Goal: Information Seeking & Learning: Compare options

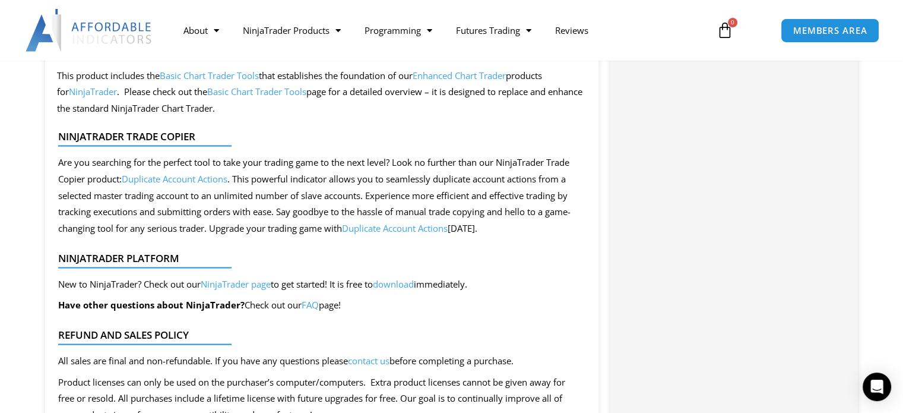
scroll to position [2214, 0]
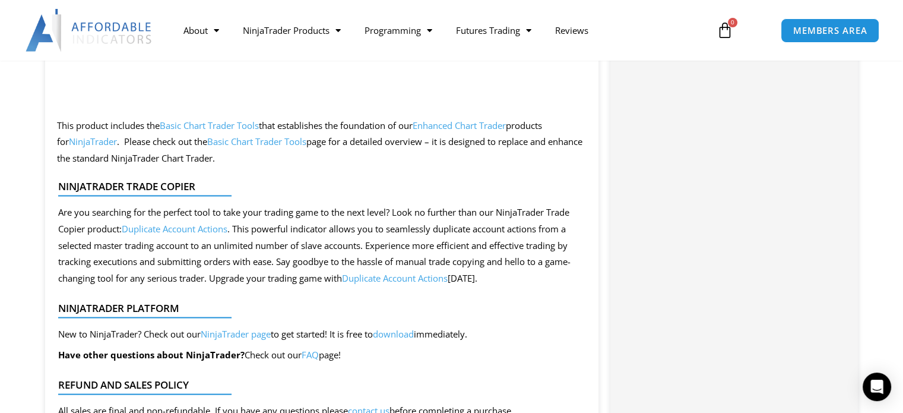
drag, startPoint x: 33, startPoint y: 121, endPoint x: 407, endPoint y: 153, distance: 374.9
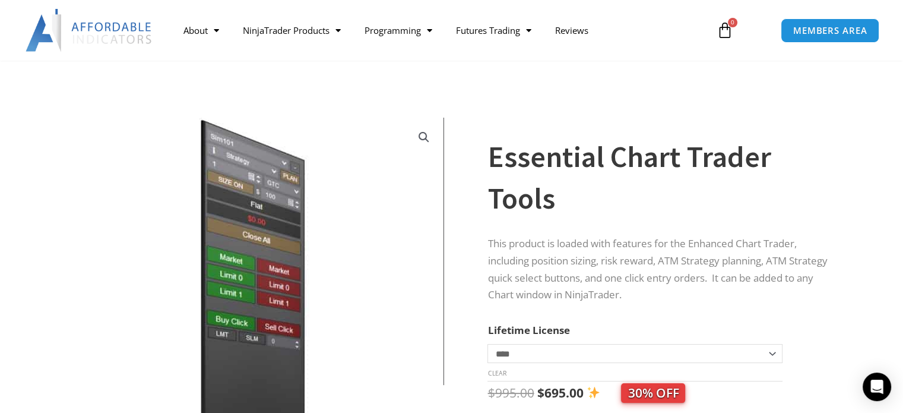
scroll to position [0, 0]
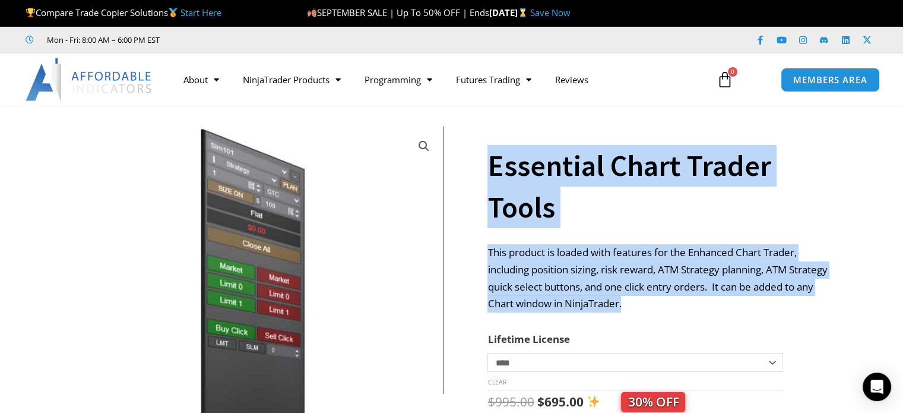
copy div "Essential Chart Trader Tools This product is loaded with features for the Enhan…"
drag, startPoint x: 490, startPoint y: 159, endPoint x: 682, endPoint y: 305, distance: 241.9
click at [682, 305] on div "**********" at bounding box center [660, 314] width 347 height 435
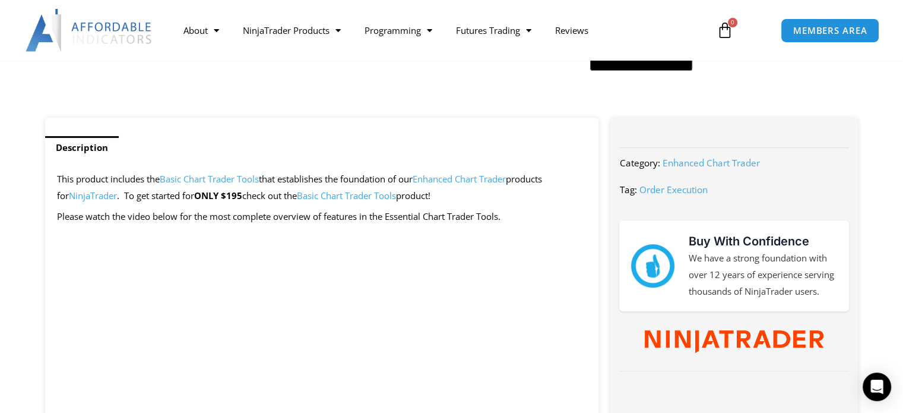
scroll to position [416, 0]
click at [62, 144] on link "Description" at bounding box center [82, 146] width 74 height 23
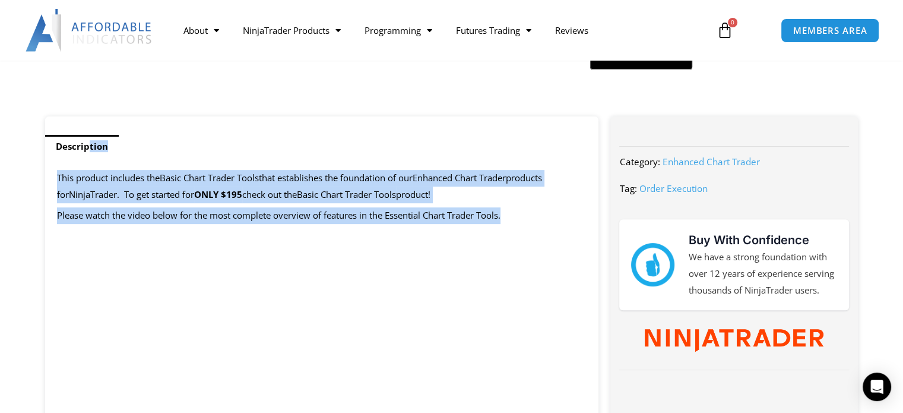
copy div "Description This product includes the Basic Chart Trader Tools that establishes…"
drag, startPoint x: 492, startPoint y: 215, endPoint x: 71, endPoint y: 149, distance: 426.1
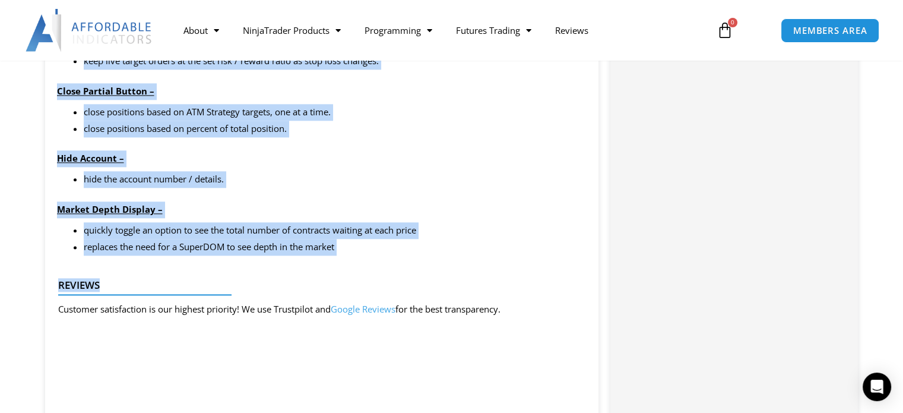
scroll to position [1484, 0]
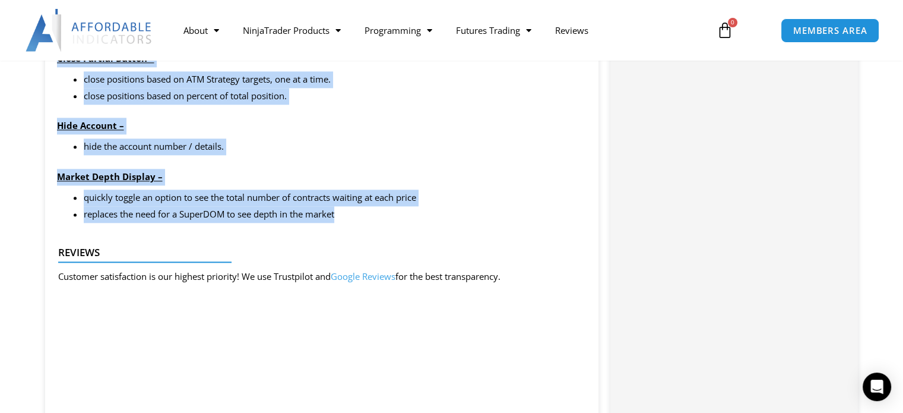
copy div "Features One Click Entry Orders – improves on Click Entry Orders functionality …"
drag, startPoint x: 90, startPoint y: 167, endPoint x: 413, endPoint y: 213, distance: 326.8
click at [413, 213] on div "This product includes the Basic Chart Trader Tools that establishes the foundat…" at bounding box center [322, 177] width 554 height 2177
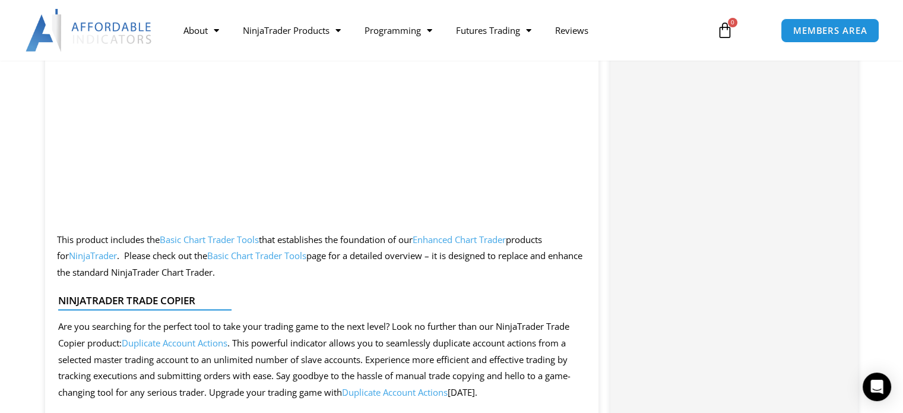
scroll to position [2078, 0]
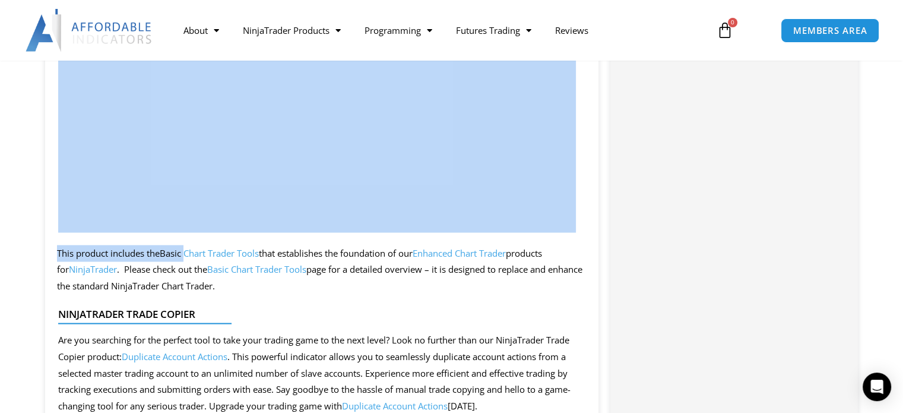
drag, startPoint x: 50, startPoint y: 252, endPoint x: 188, endPoint y: 257, distance: 137.2
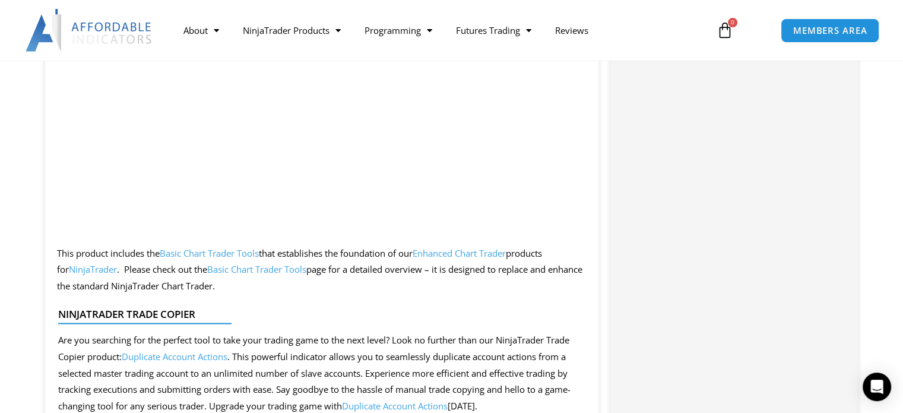
click at [385, 280] on p "This product includes the Basic Chart Trader Tools that establishes the foundat…" at bounding box center [322, 270] width 530 height 50
drag, startPoint x: 64, startPoint y: 249, endPoint x: 141, endPoint y: 249, distance: 76.6
click at [141, 249] on p "This product includes the Basic Chart Trader Tools that establishes the foundat…" at bounding box center [322, 270] width 530 height 50
click at [144, 249] on p "This product includes the Basic Chart Trader Tools that establishes the foundat…" at bounding box center [322, 270] width 530 height 50
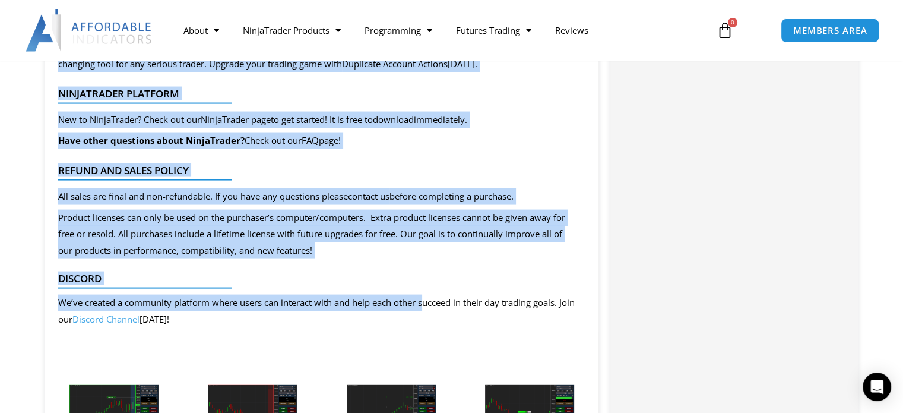
scroll to position [2434, 0]
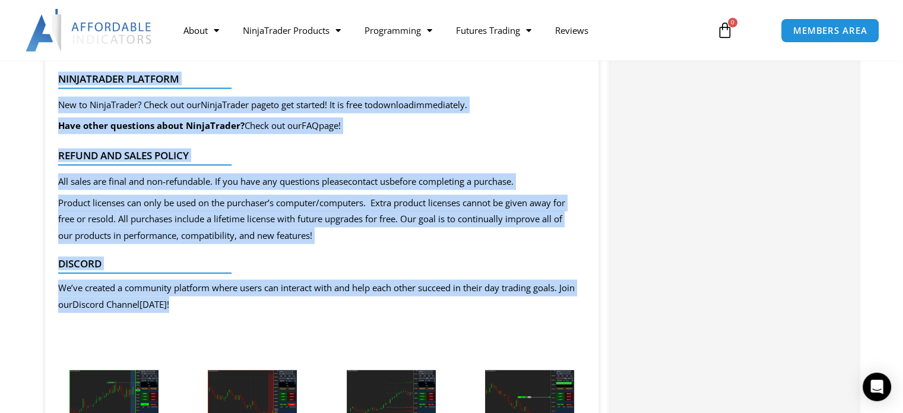
copy div "This product includes the Basic Chart Trader Tools that establishes the foundat…"
drag, startPoint x: 58, startPoint y: 253, endPoint x: 537, endPoint y: 310, distance: 483.1
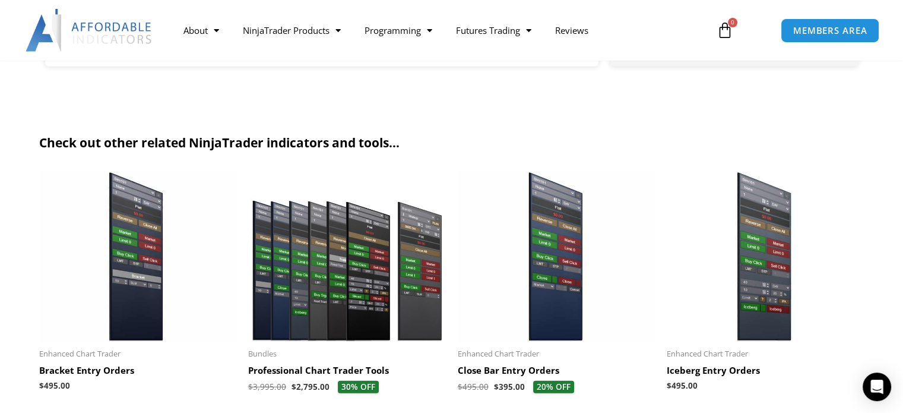
scroll to position [2909, 0]
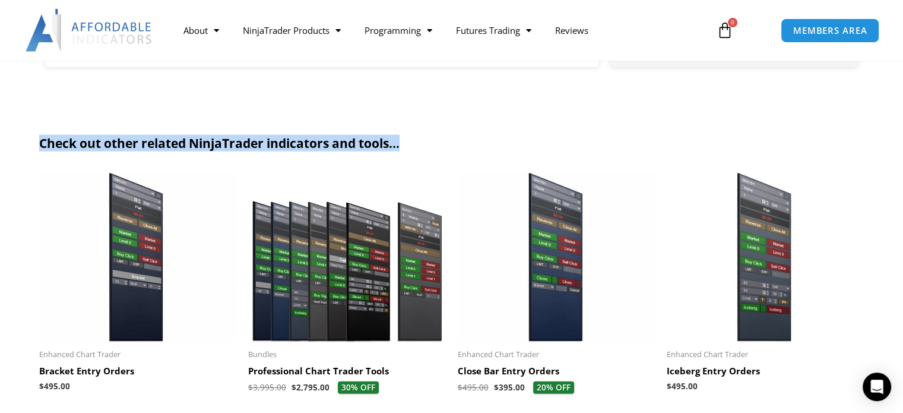
drag, startPoint x: 107, startPoint y: 157, endPoint x: 494, endPoint y: 119, distance: 388.3
click at [494, 119] on section "Check out other related NinjaTrader indicators and tools... Enhanced Chart Trad…" at bounding box center [451, 270] width 903 height 316
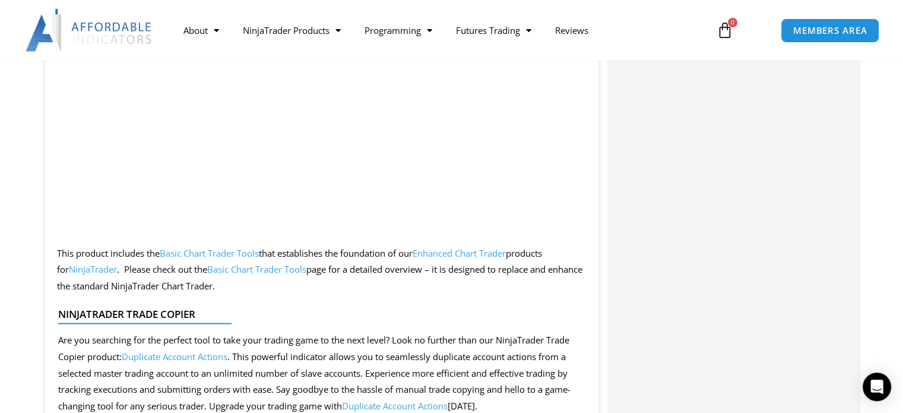
scroll to position [2137, 0]
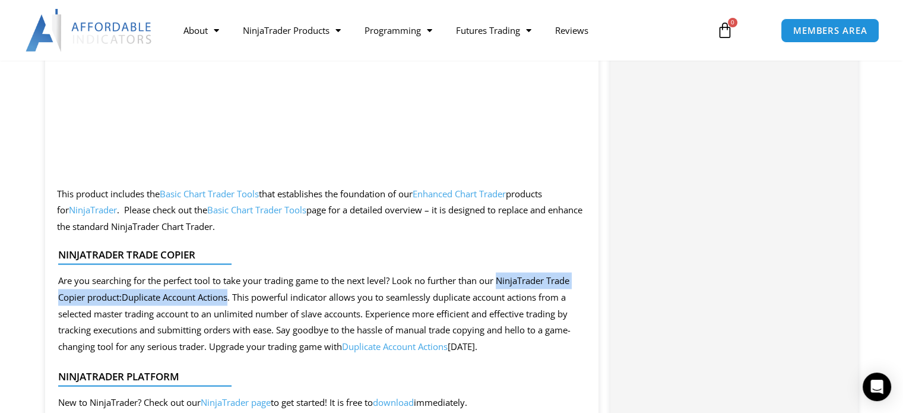
copy div "NinjaTrader Trade Copier product: Duplicate Account Actions"
drag, startPoint x: 503, startPoint y: 280, endPoint x: 258, endPoint y: 299, distance: 246.5
click at [258, 299] on div "Are you searching for the perfect tool to take your trading game to the next le…" at bounding box center [317, 313] width 518 height 83
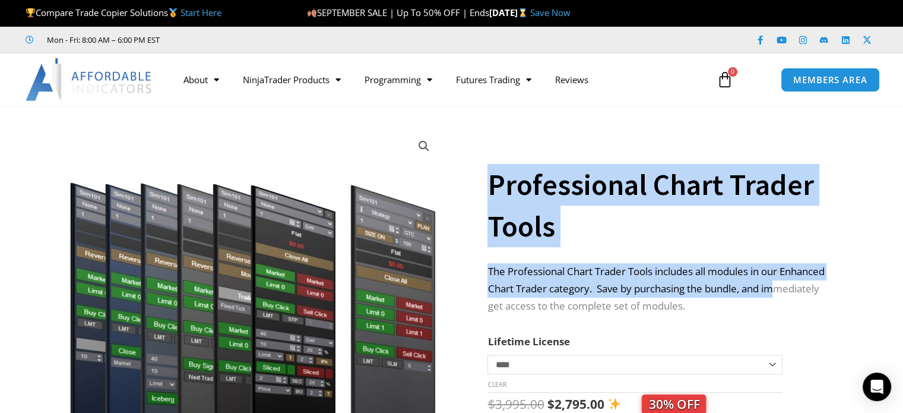
drag, startPoint x: 484, startPoint y: 261, endPoint x: 753, endPoint y: 290, distance: 271.1
click at [788, 283] on div "**********" at bounding box center [451, 325] width 825 height 414
click at [724, 292] on p "The Professional Chart Trader Tools includes all modules in our Enhanced Chart …" at bounding box center [660, 289] width 347 height 52
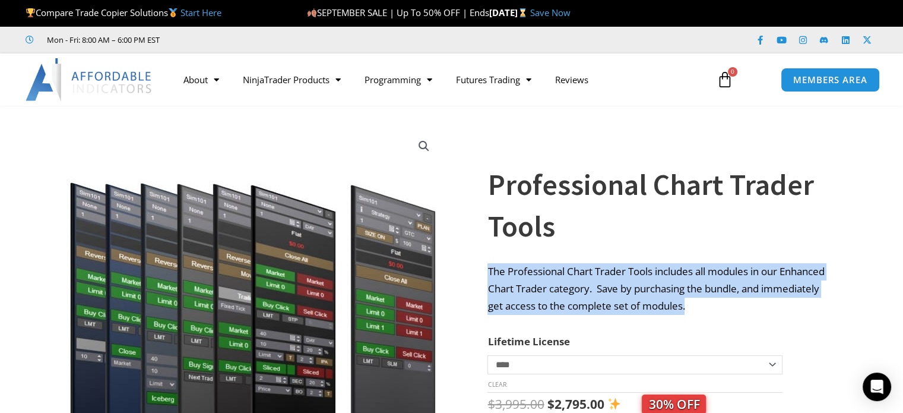
copy p "The Professional Chart Trader Tools includes all modules in our Enhanced Chart …"
drag, startPoint x: 687, startPoint y: 306, endPoint x: 489, endPoint y: 270, distance: 200.9
click at [489, 270] on p "The Professional Chart Trader Tools includes all modules in our Enhanced Chart …" at bounding box center [660, 289] width 347 height 52
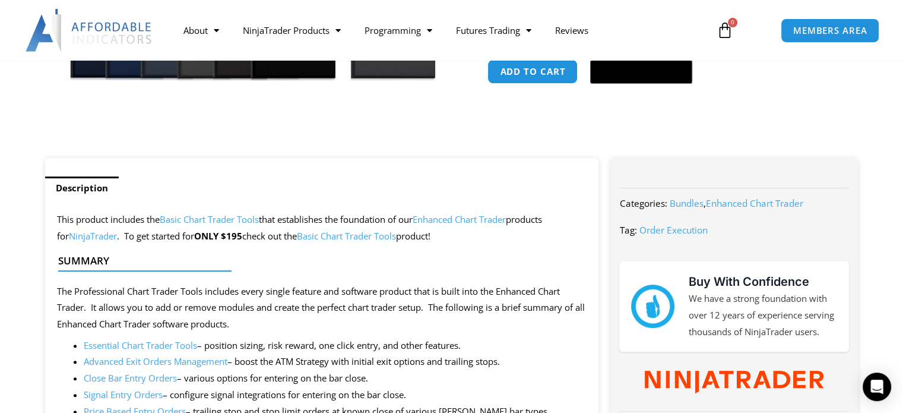
scroll to position [416, 0]
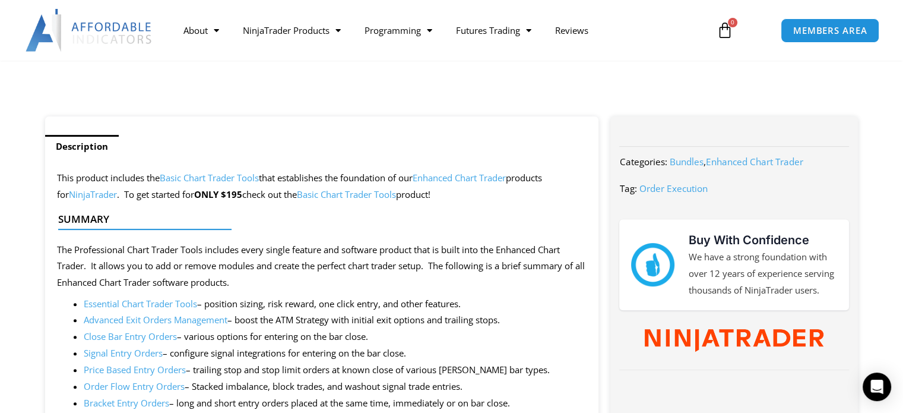
click at [161, 142] on ul "Description" at bounding box center [322, 146] width 554 height 24
click at [211, 149] on ul "Description" at bounding box center [322, 146] width 554 height 24
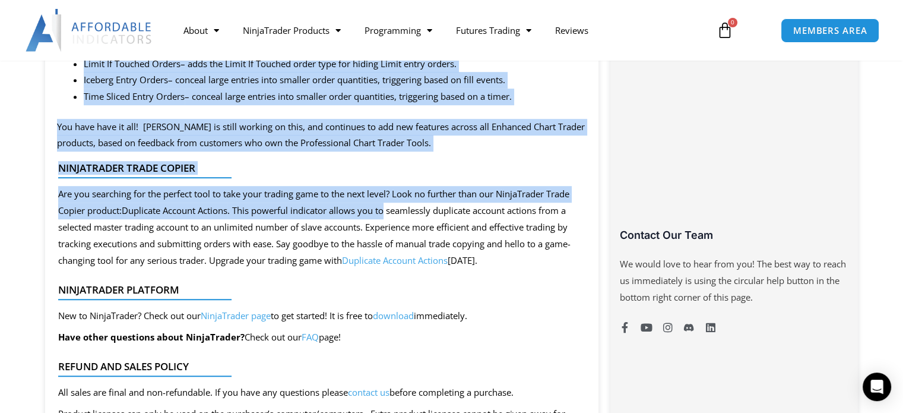
scroll to position [772, 0]
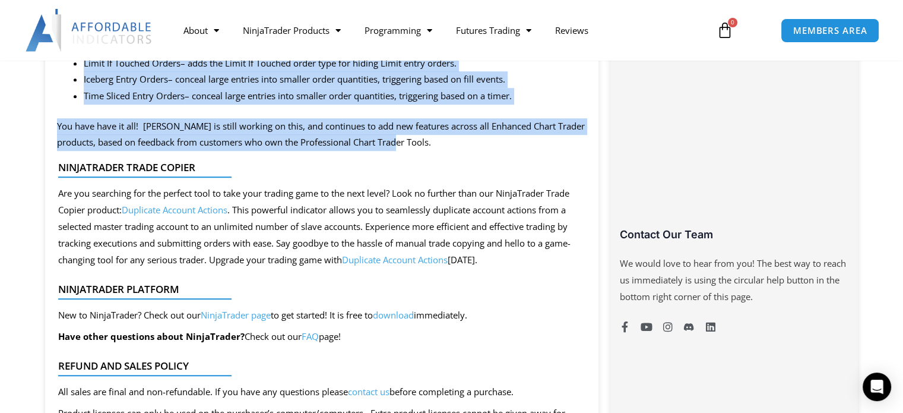
copy div "Description This product includes the Basic Chart Trader Tools that establishes…"
drag, startPoint x: 20, startPoint y: 142, endPoint x: 477, endPoint y: 140, distance: 457.8
click at [477, 140] on section "Description This product includes the Basic Chart Trader Tools that establishes…" at bounding box center [451, 198] width 903 height 876
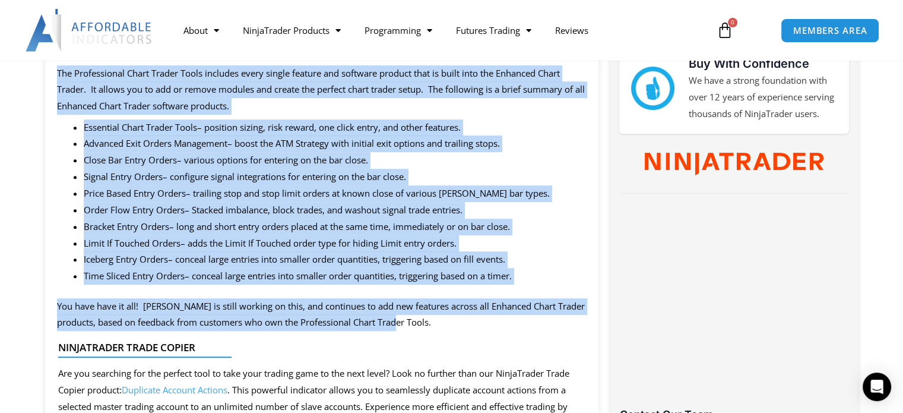
scroll to position [416, 0]
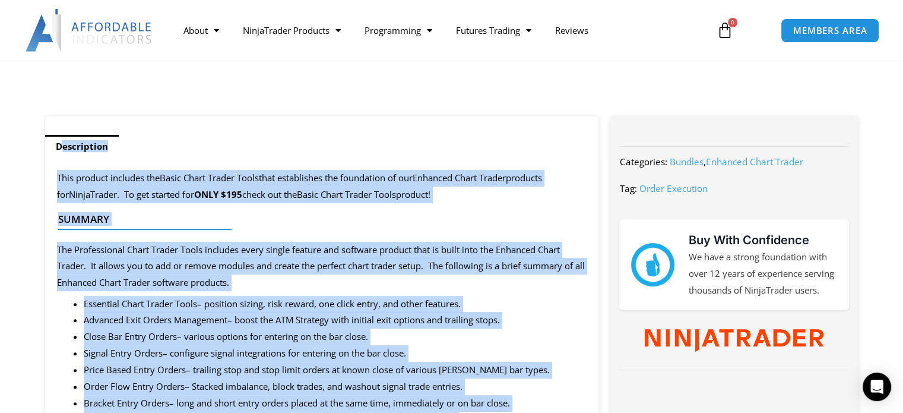
click at [398, 224] on h4 "Summary" at bounding box center [317, 219] width 518 height 12
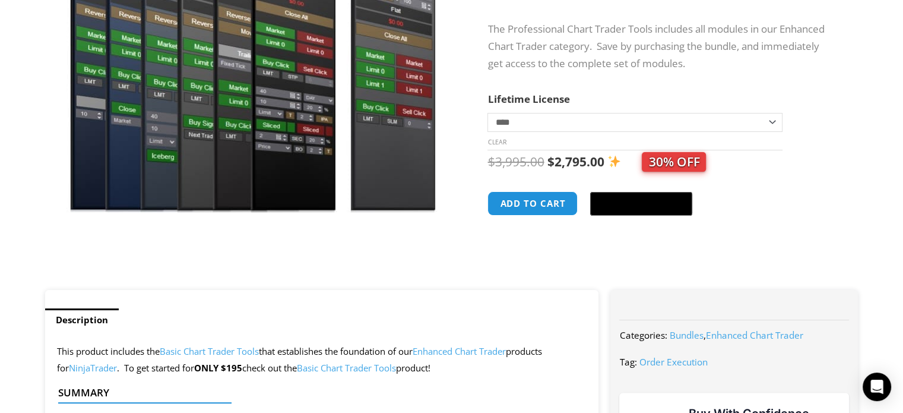
scroll to position [0, 0]
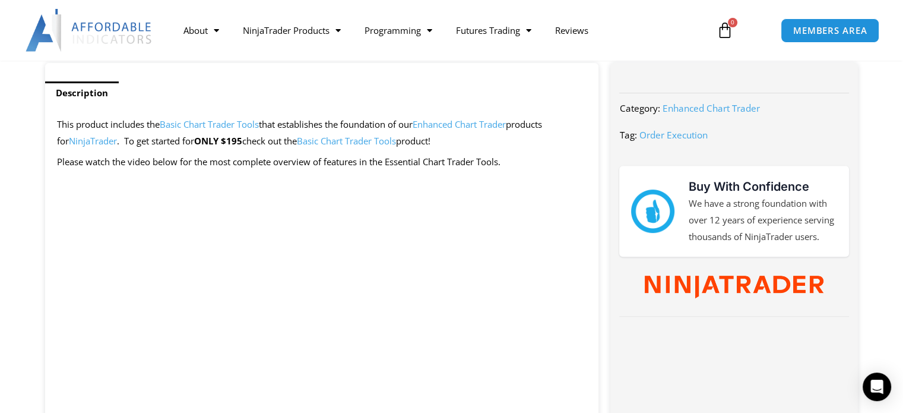
scroll to position [475, 0]
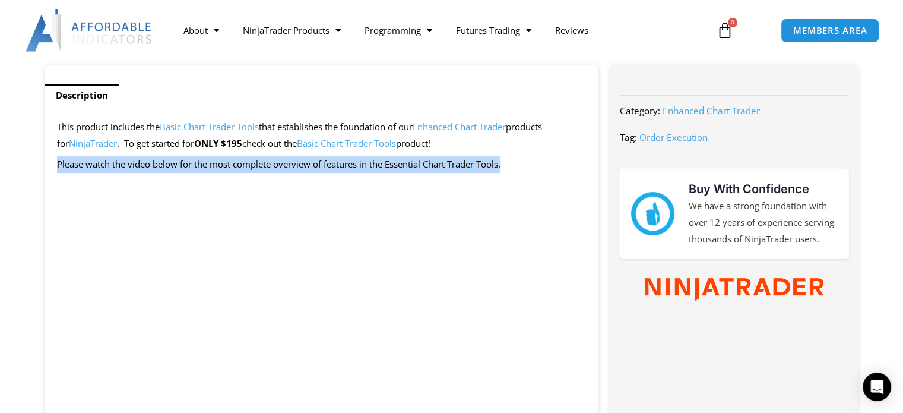
drag, startPoint x: 513, startPoint y: 163, endPoint x: 38, endPoint y: 173, distance: 475.1
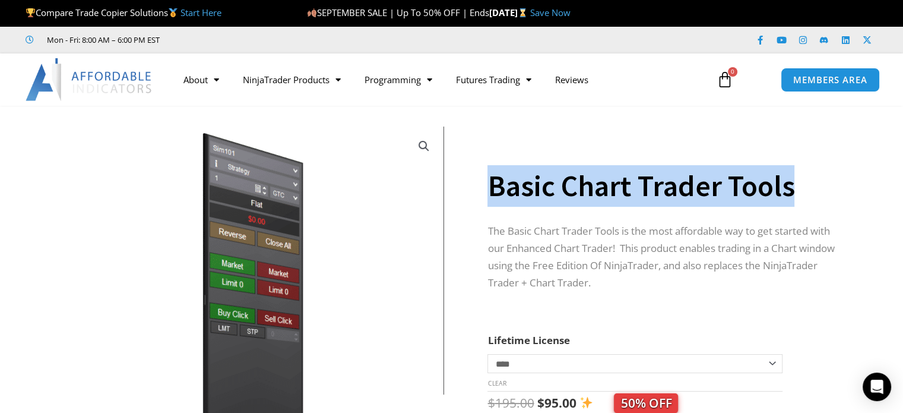
drag, startPoint x: 772, startPoint y: 178, endPoint x: 471, endPoint y: 186, distance: 301.7
click at [471, 186] on div "**********" at bounding box center [451, 325] width 825 height 414
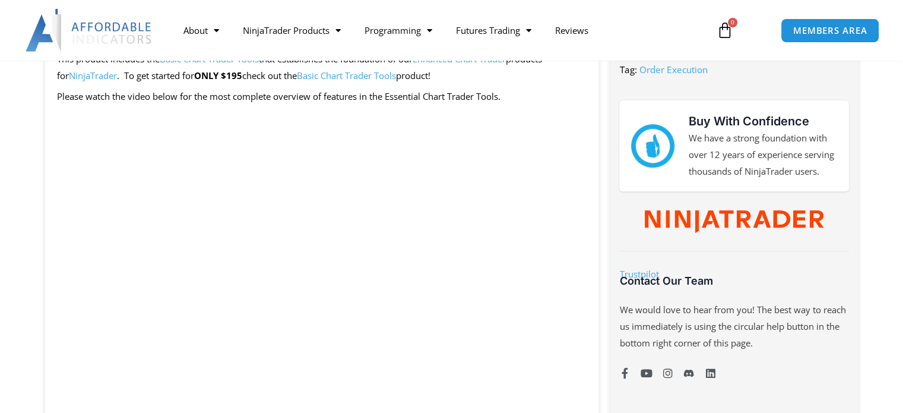
scroll to position [416, 0]
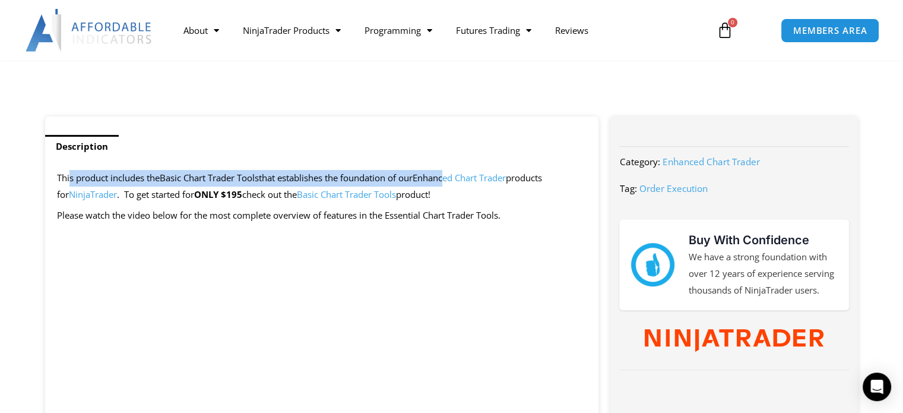
drag, startPoint x: 123, startPoint y: 170, endPoint x: 454, endPoint y: 179, distance: 330.8
click at [454, 179] on p "This product includes the Basic Chart Trader Tools that establishes the foundat…" at bounding box center [322, 186] width 530 height 33
drag, startPoint x: 76, startPoint y: 173, endPoint x: 109, endPoint y: 197, distance: 40.4
copy p "This product includes the Basic Chart Trader Tools that establishes the foundat…"
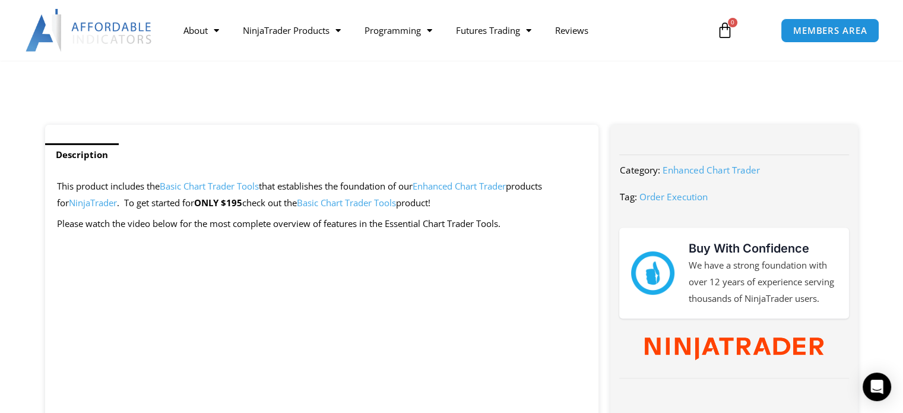
scroll to position [399, 0]
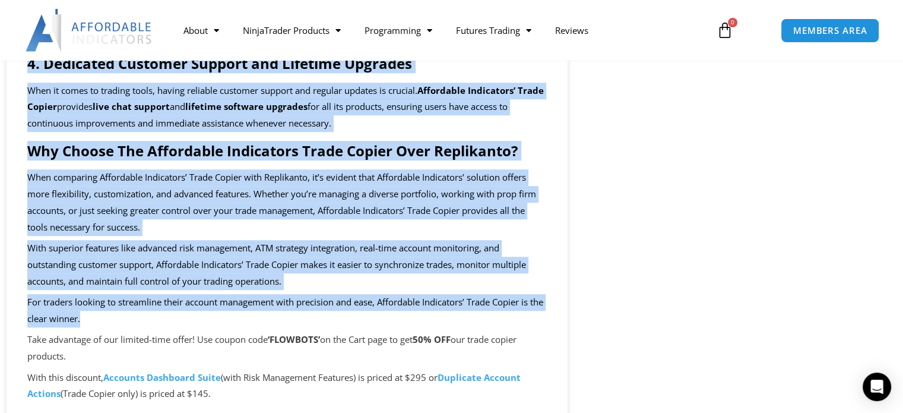
scroll to position [1009, 0]
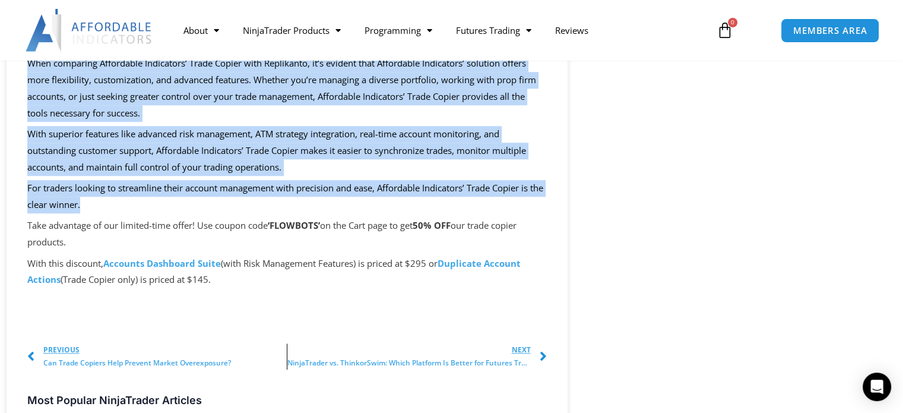
drag, startPoint x: 28, startPoint y: 176, endPoint x: 476, endPoint y: 299, distance: 464.1
copy div "Loremipsu Dolorsi Ametcon ad. Elitseddoe: Tem Incididunt Utlaboreet’ Dolor Magn…"
